Goal: Task Accomplishment & Management: Manage account settings

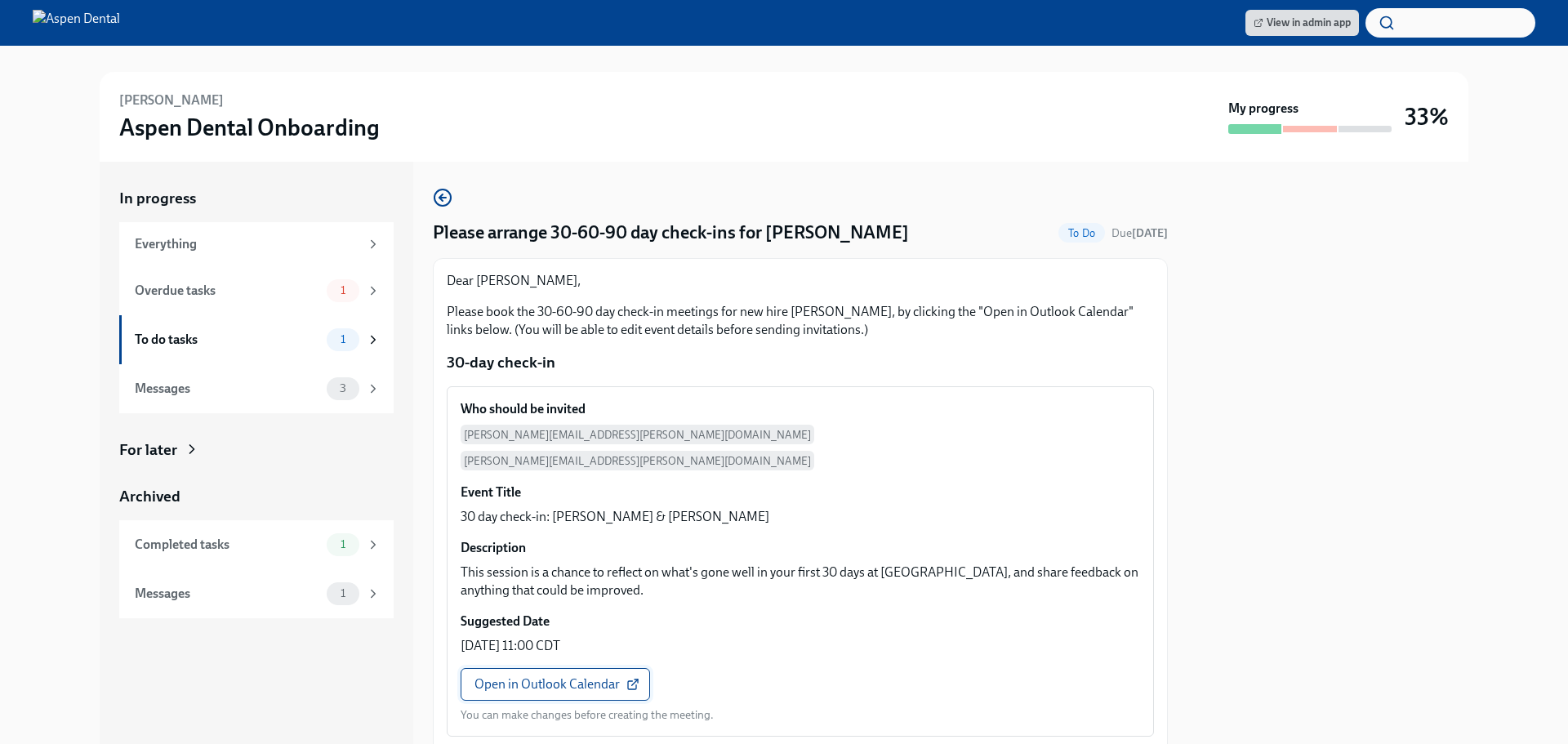
click at [601, 676] on span "Open in Outlook Calendar" at bounding box center [555, 685] width 161 height 17
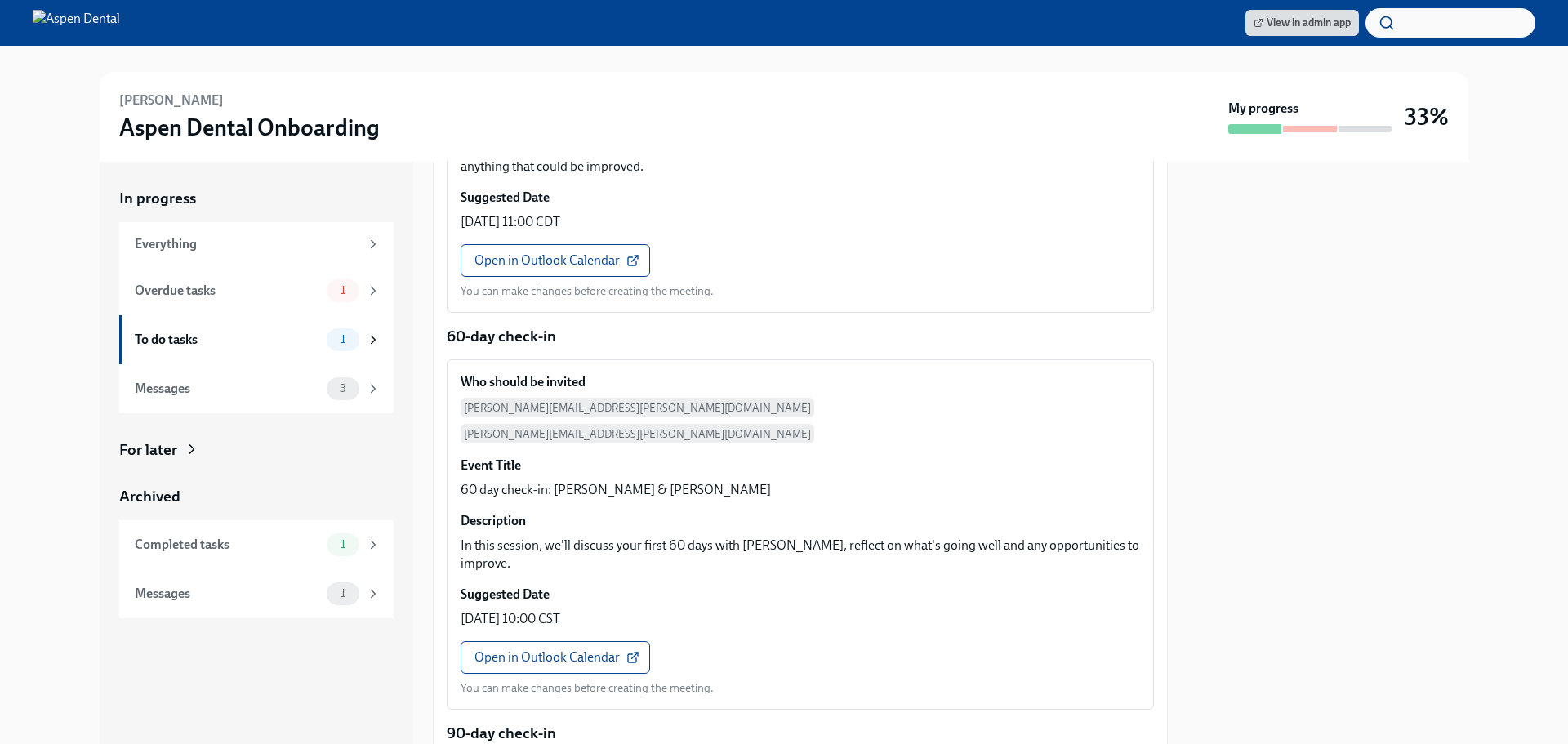
scroll to position [490, 0]
click at [611, 649] on span "Open in Outlook Calendar" at bounding box center [555, 657] width 161 height 17
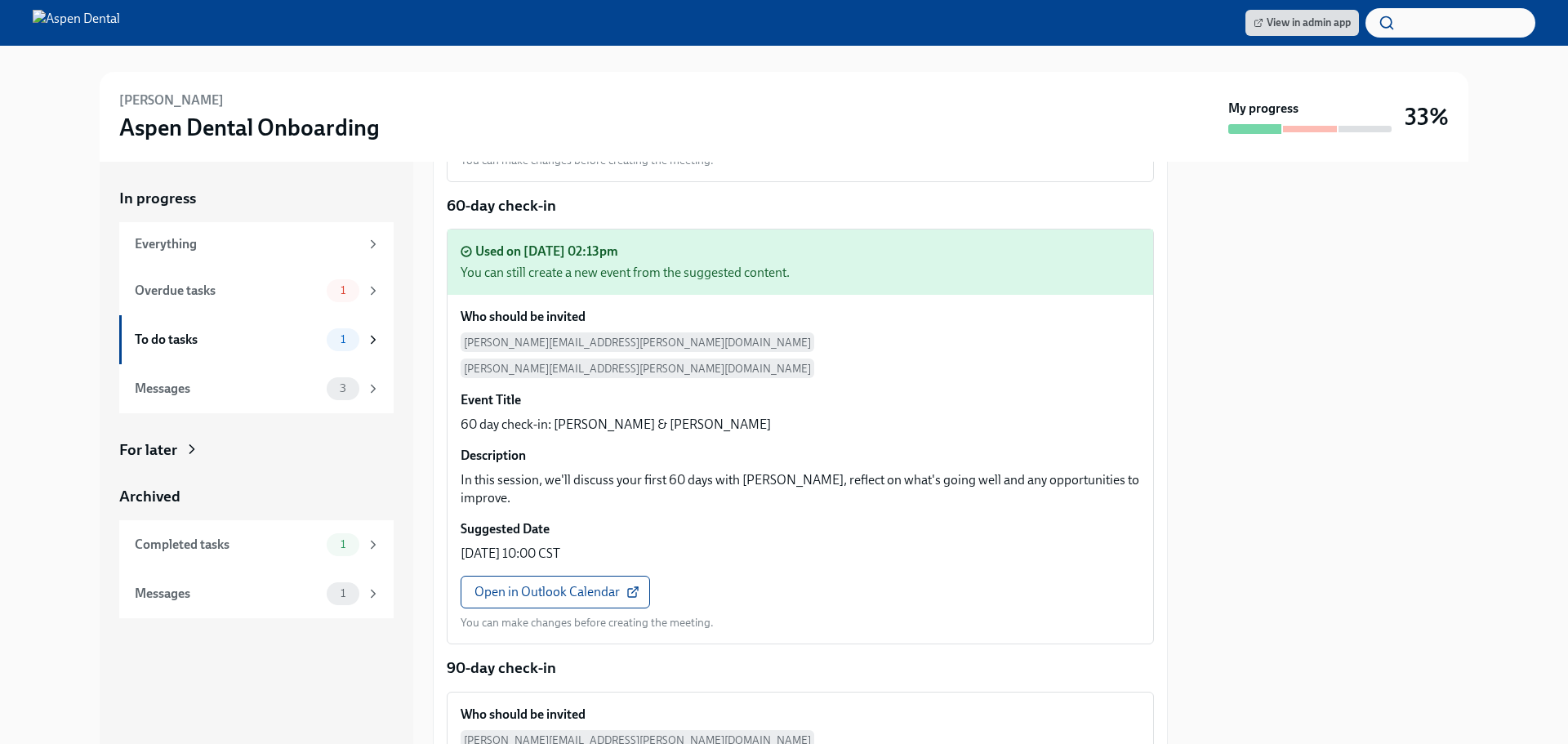
scroll to position [888, 0]
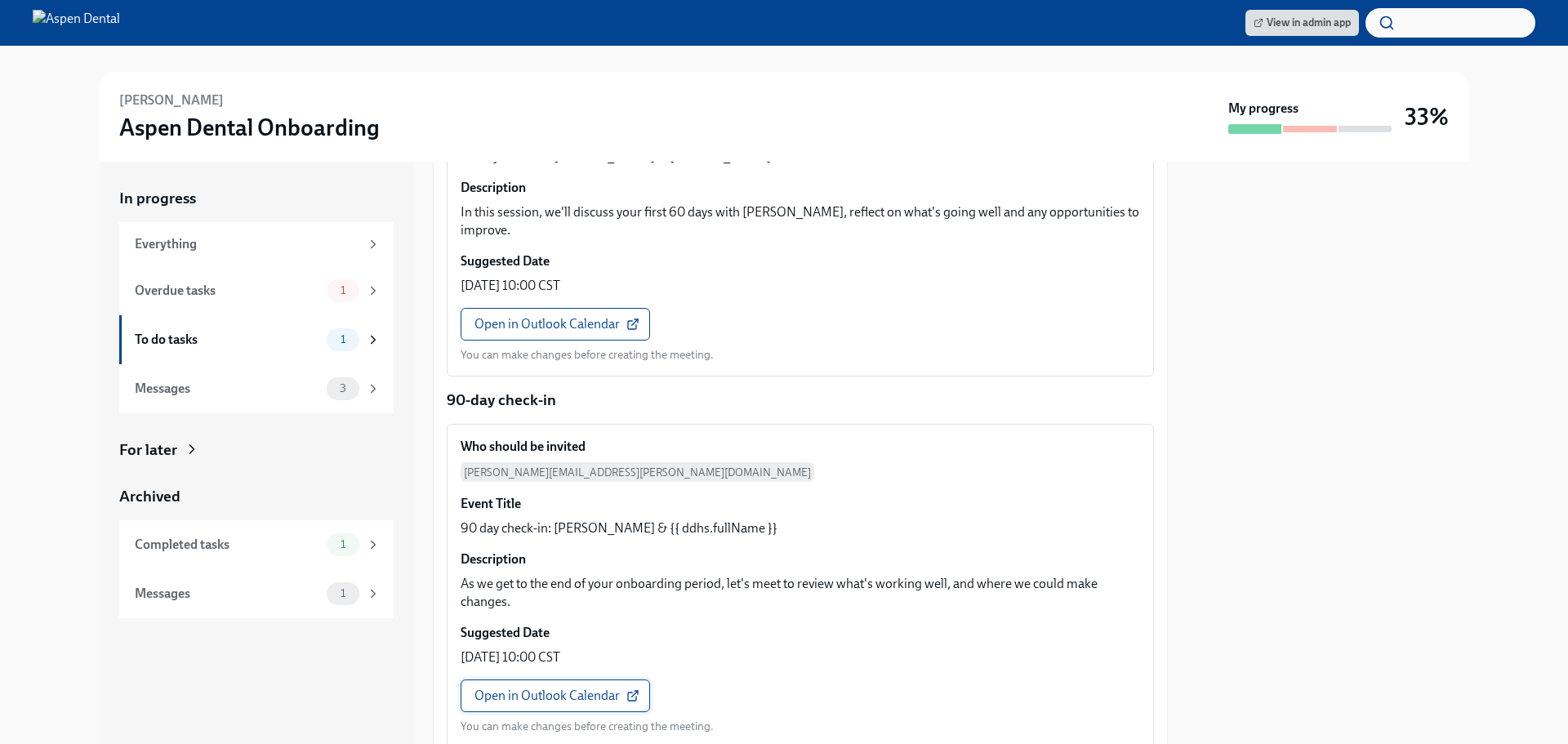
click at [572, 688] on span "Open in Outlook Calendar" at bounding box center [555, 696] width 161 height 17
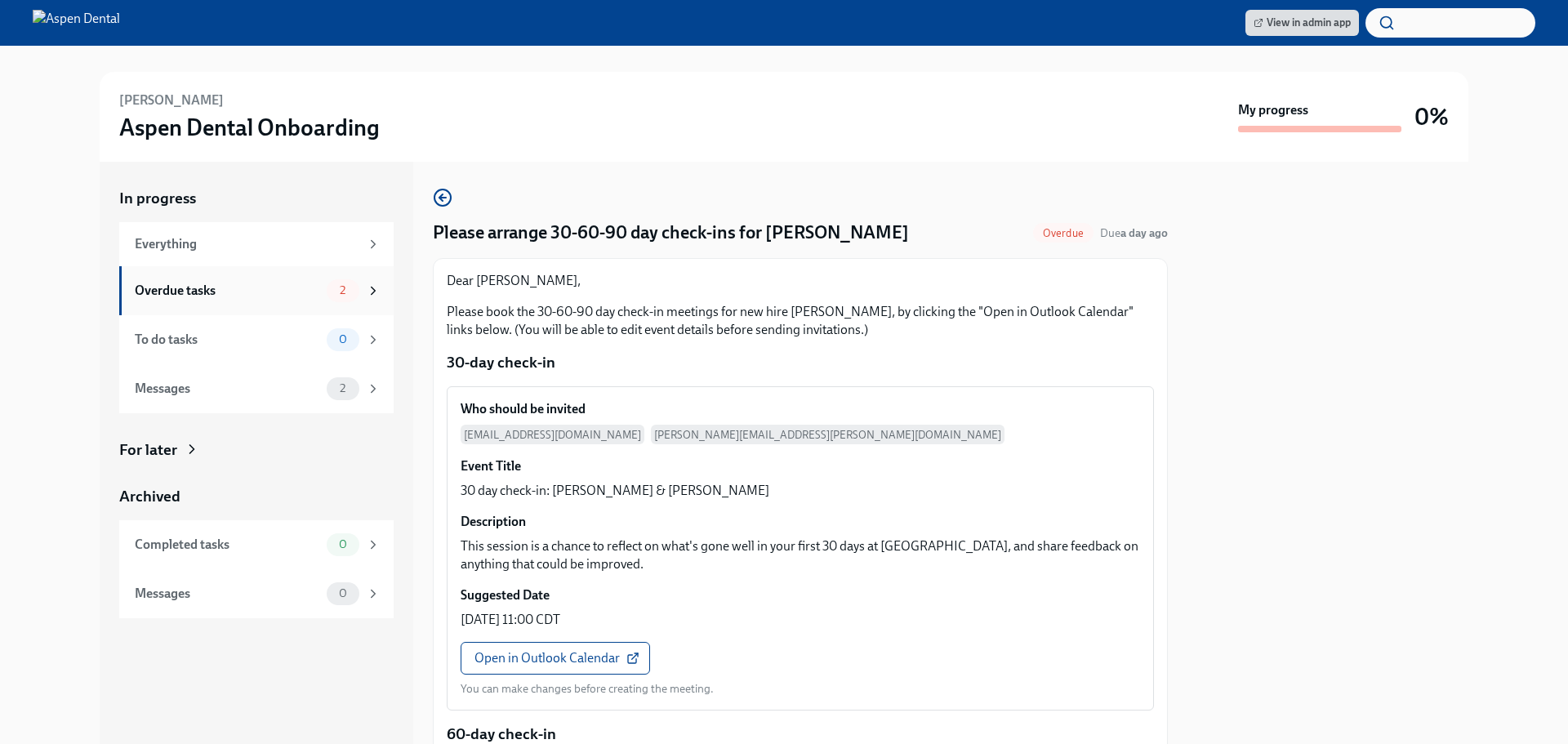
click at [262, 295] on div "Overdue tasks" at bounding box center [227, 290] width 186 height 18
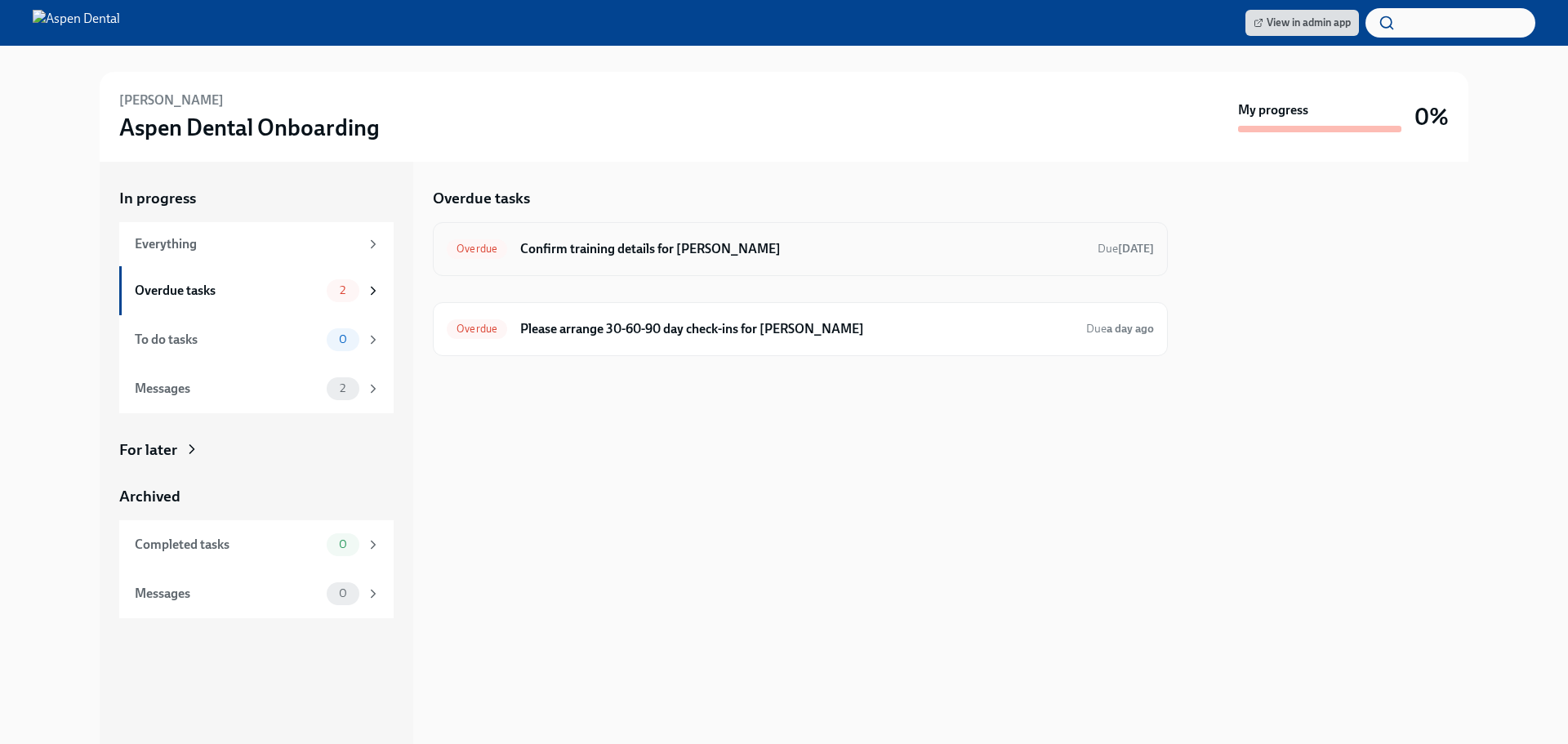
click at [1131, 252] on strong "[DATE]" at bounding box center [1136, 248] width 36 height 14
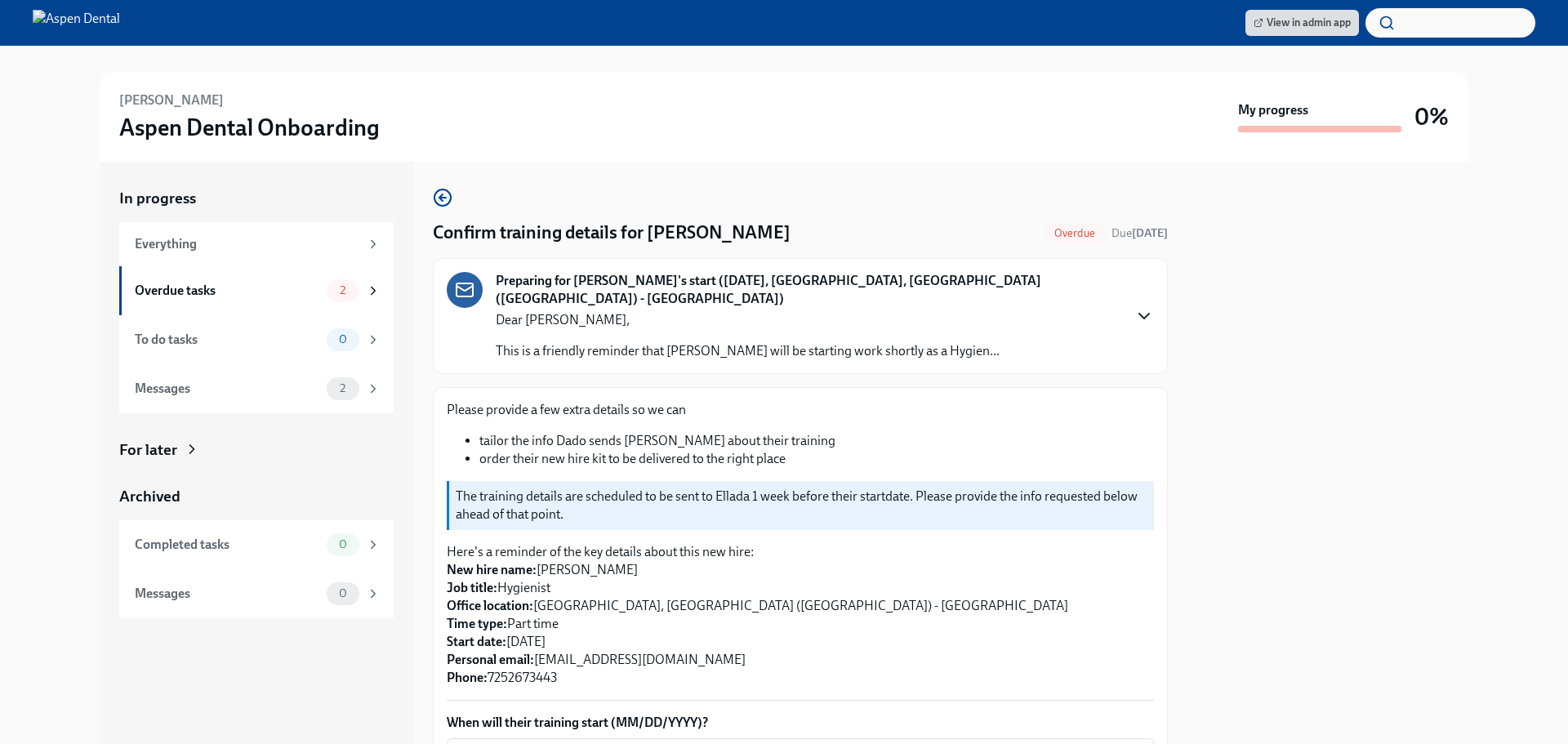
click at [1134, 306] on icon "button" at bounding box center [1143, 315] width 19 height 19
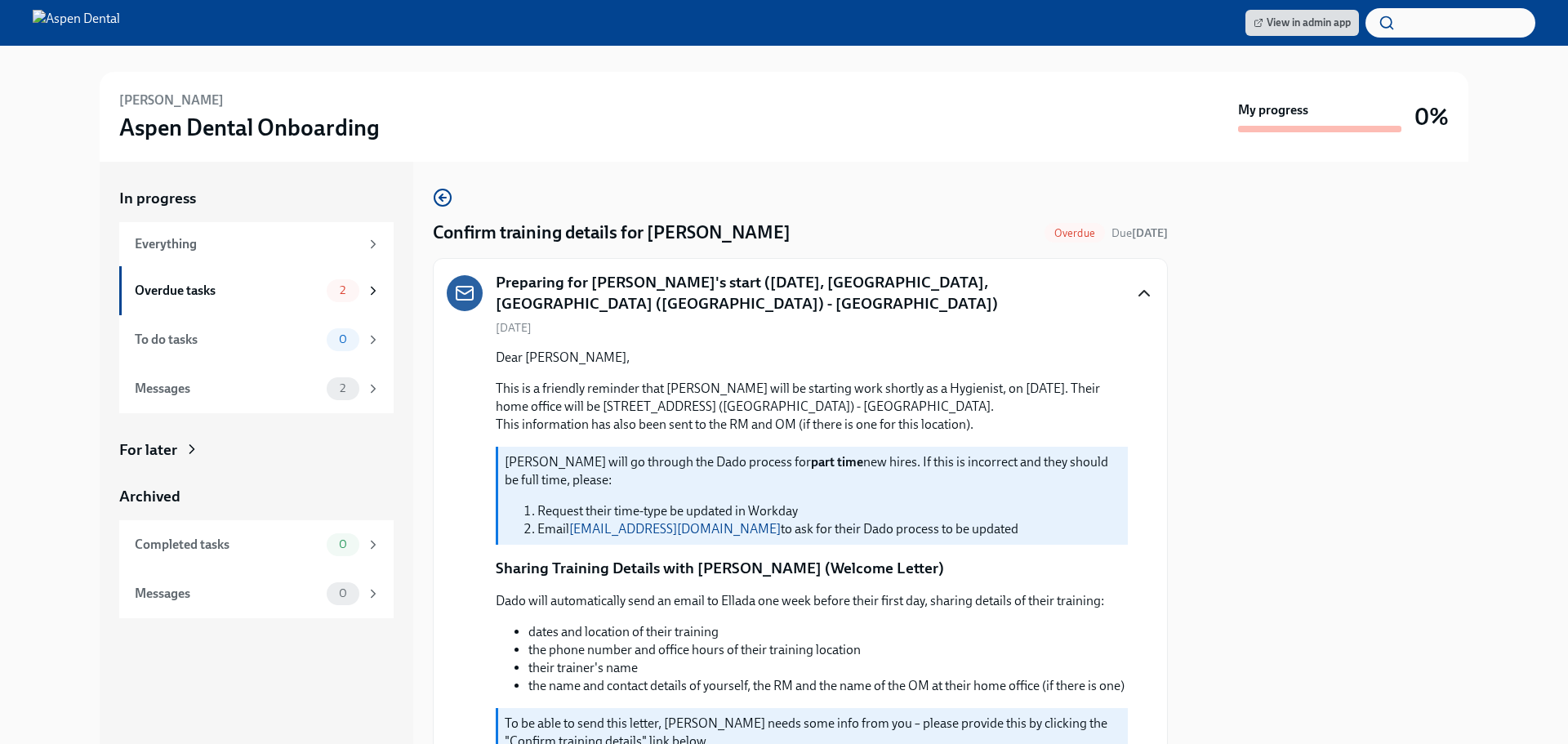
click at [1134, 298] on icon "button" at bounding box center [1143, 293] width 19 height 19
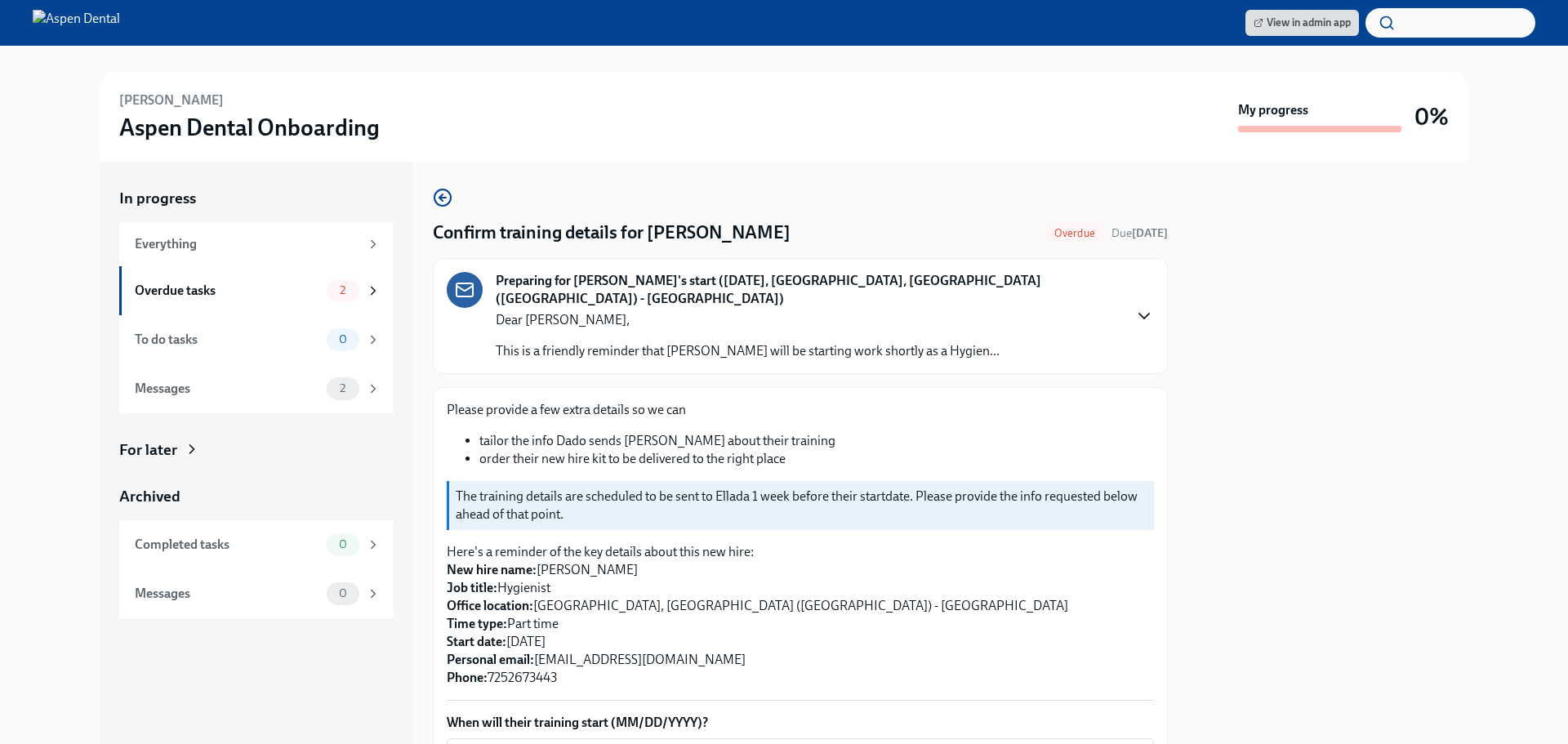
drag, startPoint x: 1134, startPoint y: 298, endPoint x: 1063, endPoint y: 291, distance: 71.3
click at [1063, 291] on div "Preparing for [PERSON_NAME]'s start ([DATE], [GEOGRAPHIC_DATA], [GEOGRAPHIC_DAT…" at bounding box center [801, 316] width 707 height 89
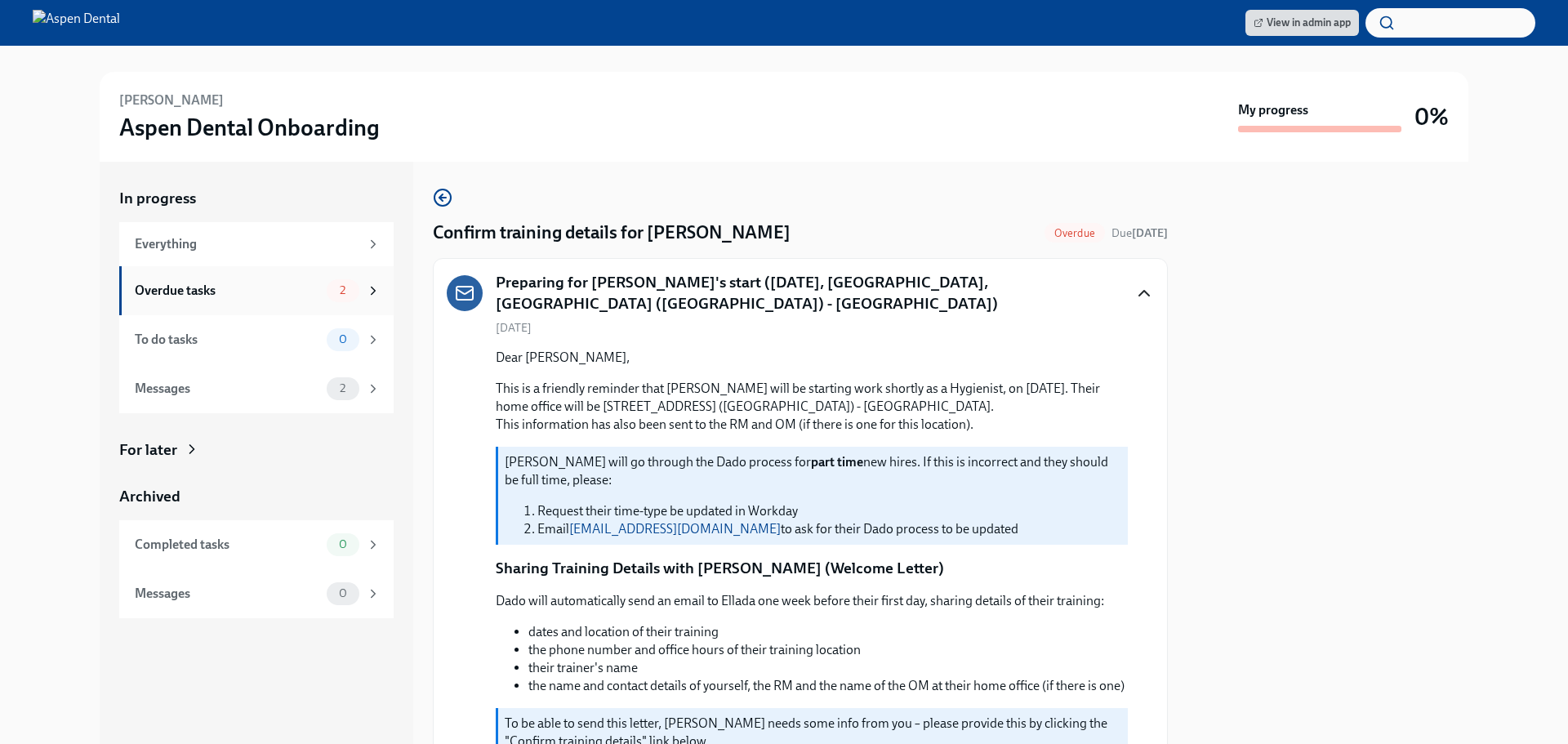
click at [203, 284] on div "Overdue tasks" at bounding box center [227, 290] width 186 height 18
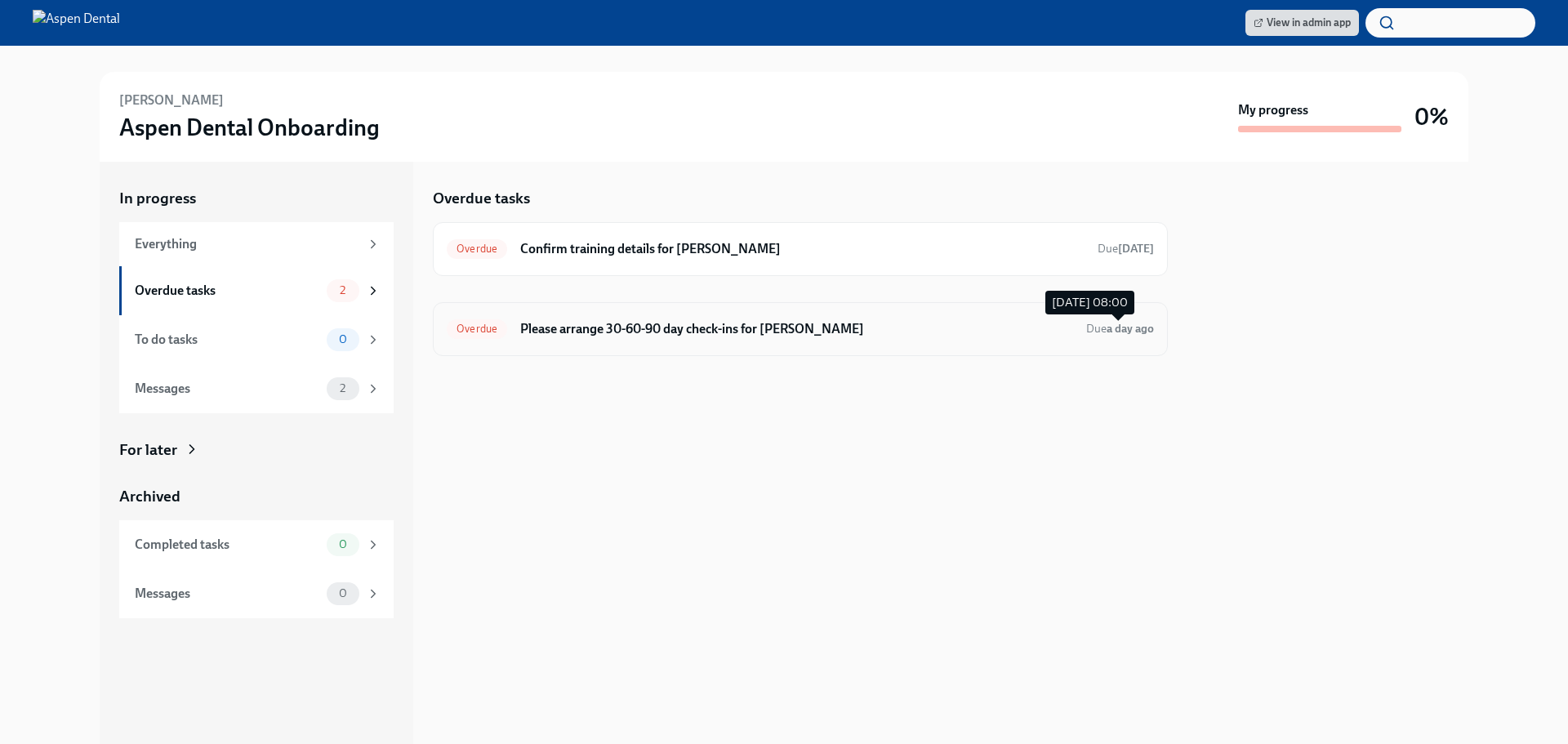
click at [1144, 331] on strong "a day ago" at bounding box center [1130, 329] width 48 height 14
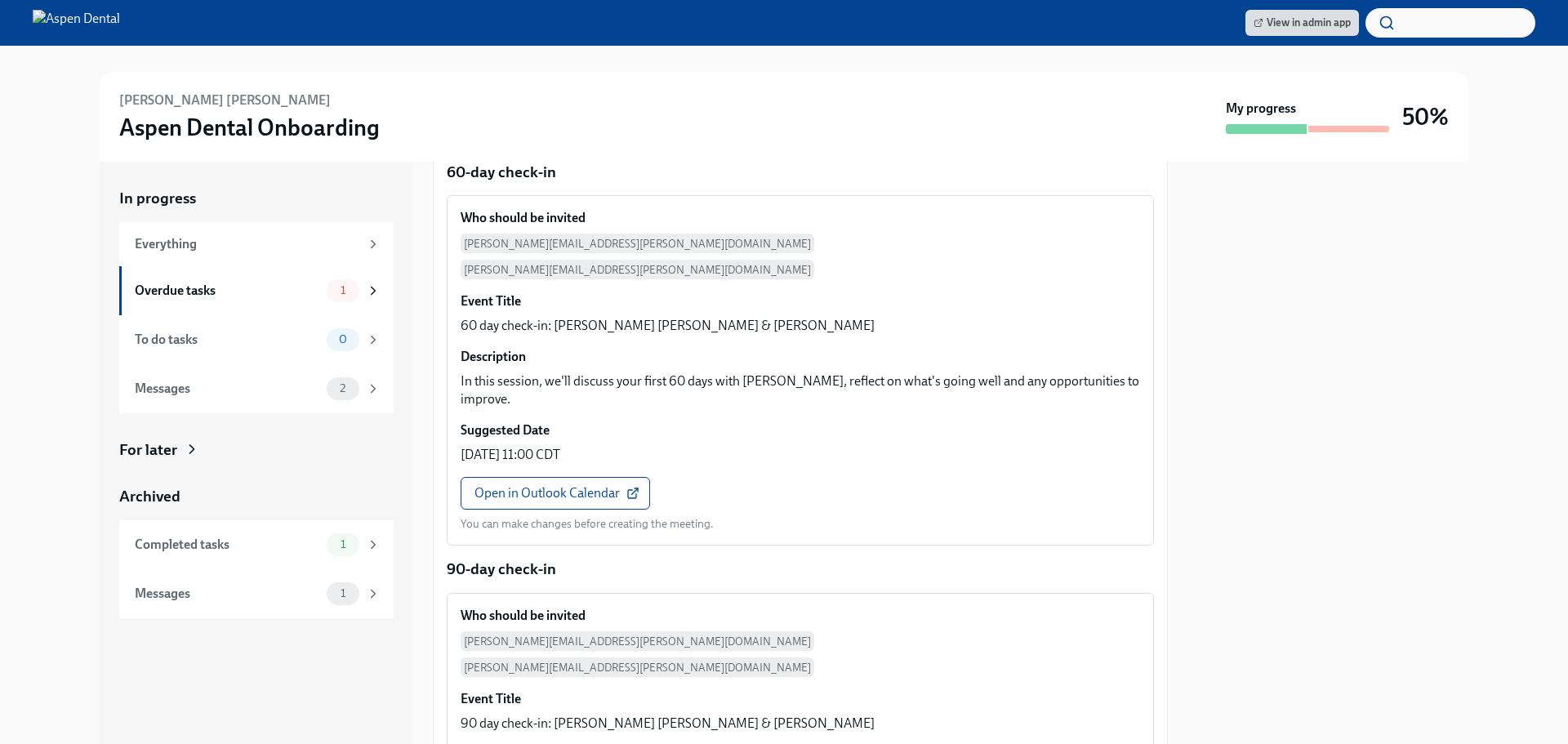
scroll to position [594, 0]
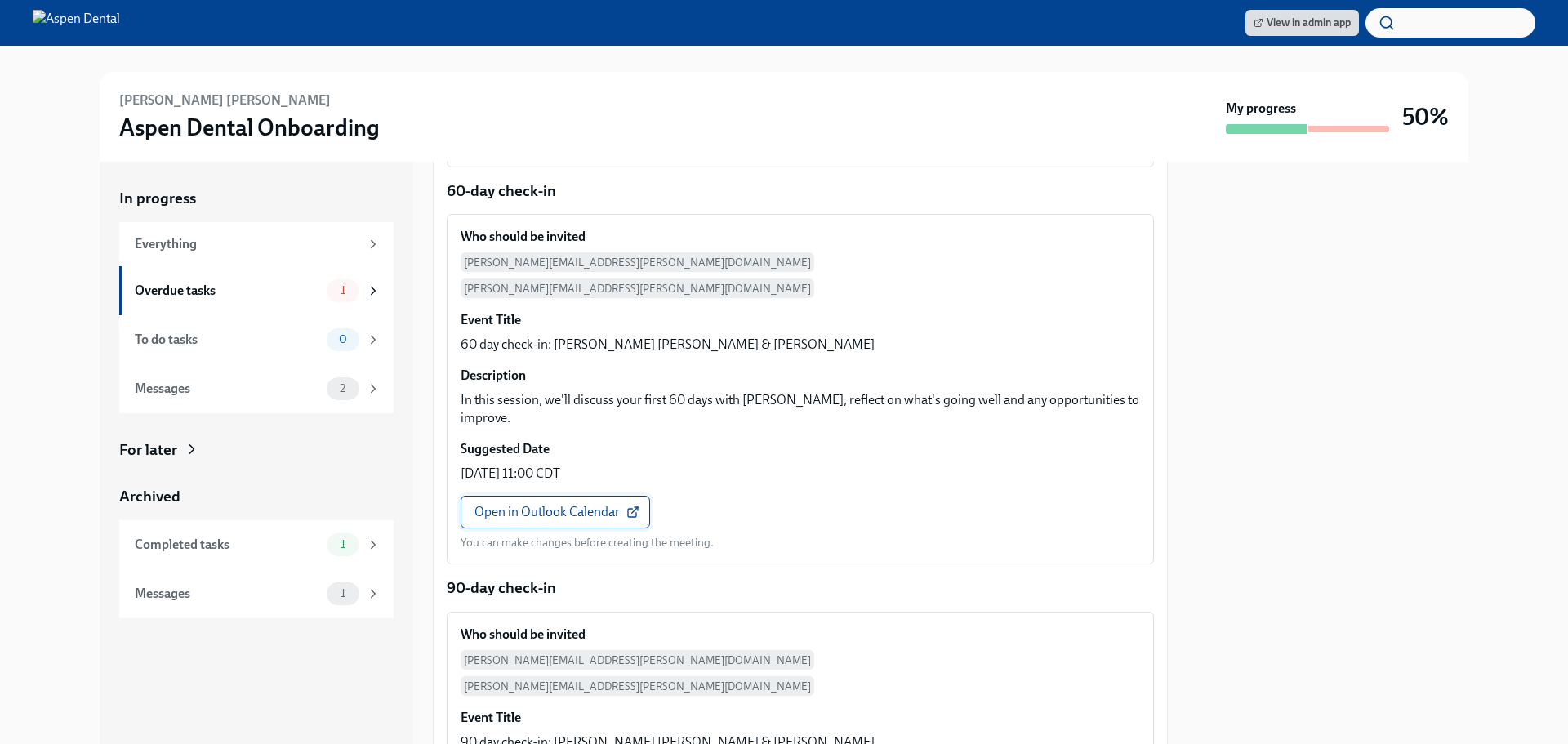
click at [568, 496] on link "Open in Outlook Calendar" at bounding box center [555, 512] width 190 height 33
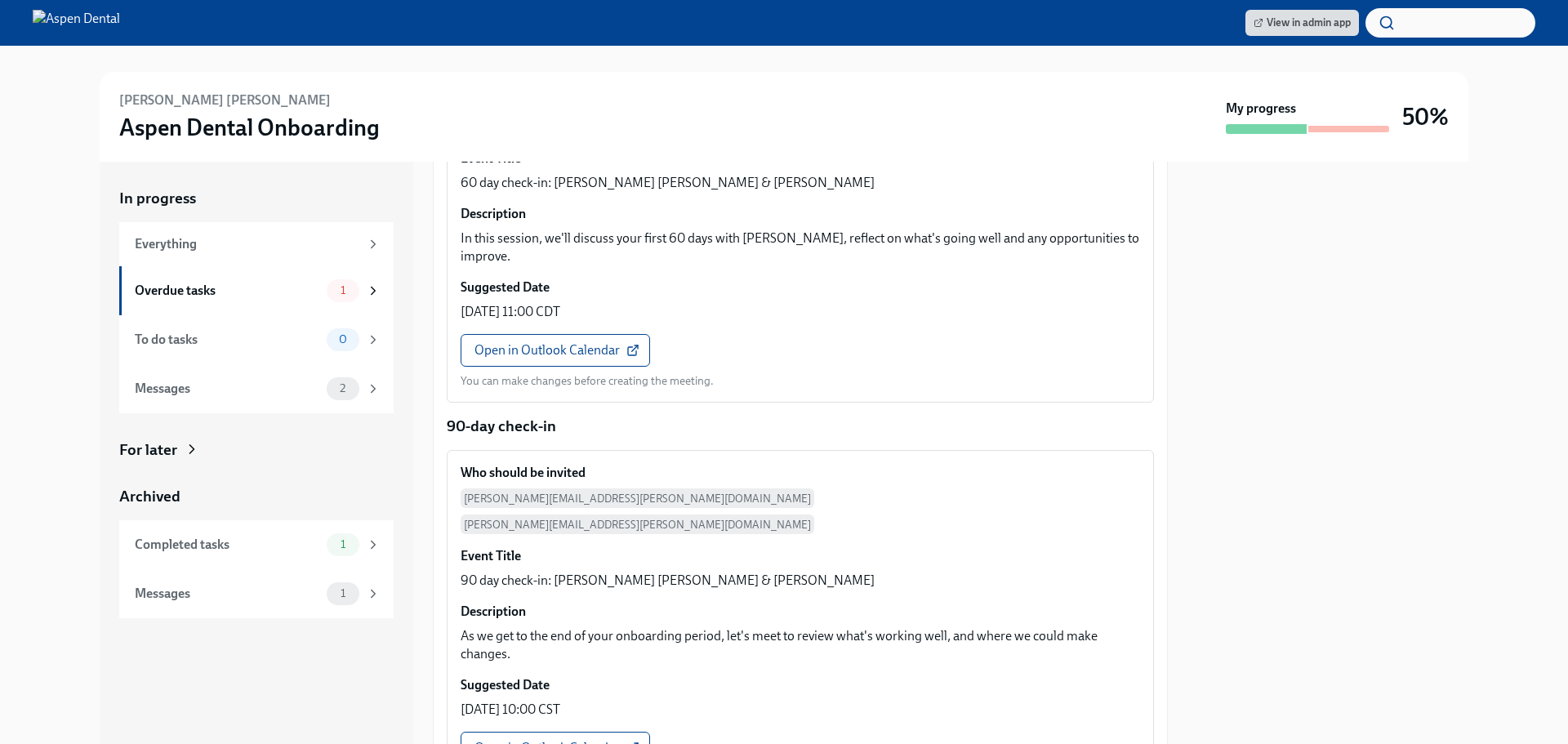
scroll to position [823, 0]
click at [553, 738] on span "Open in Outlook Calendar" at bounding box center [555, 747] width 161 height 17
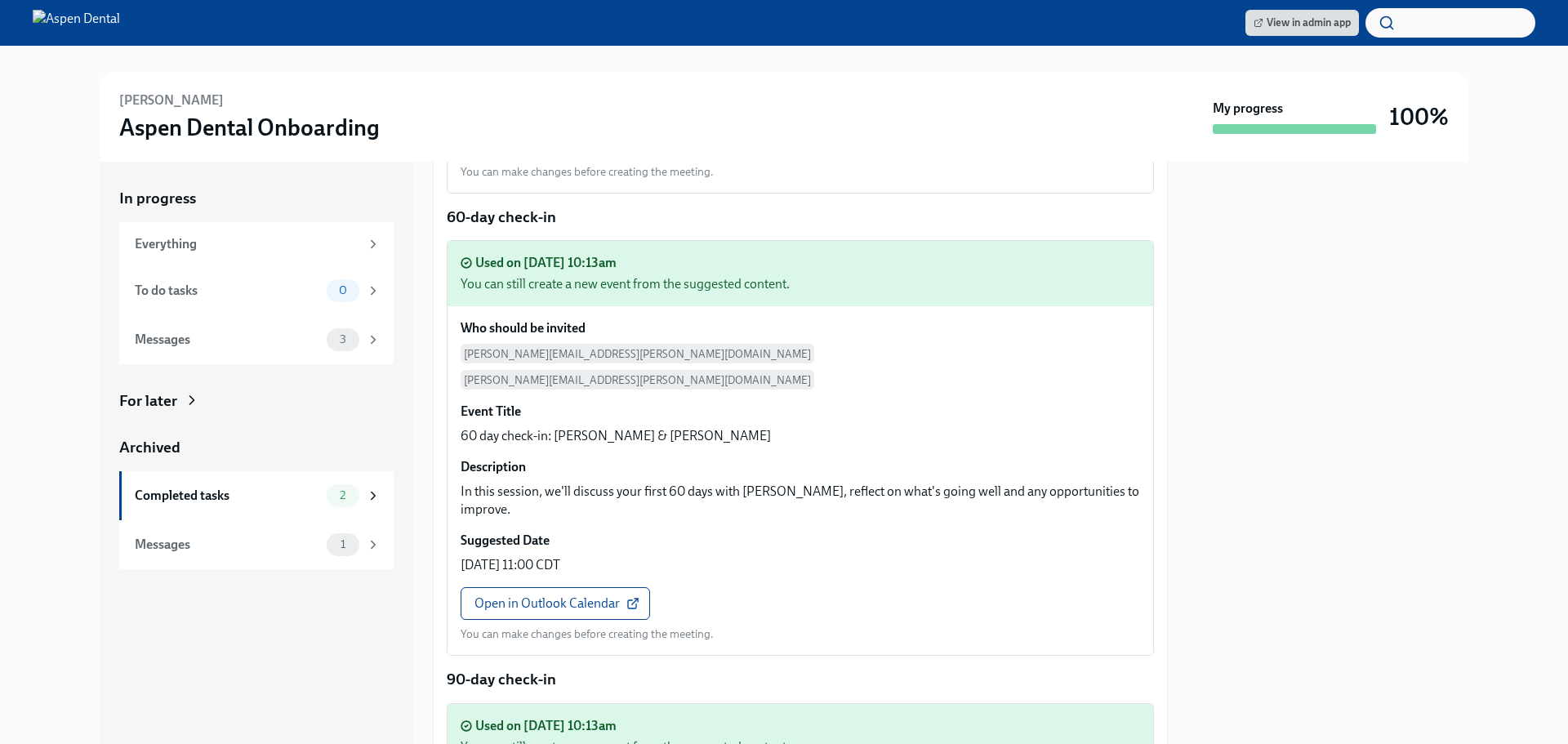
scroll to position [654, 0]
